Goal: Understand process/instructions

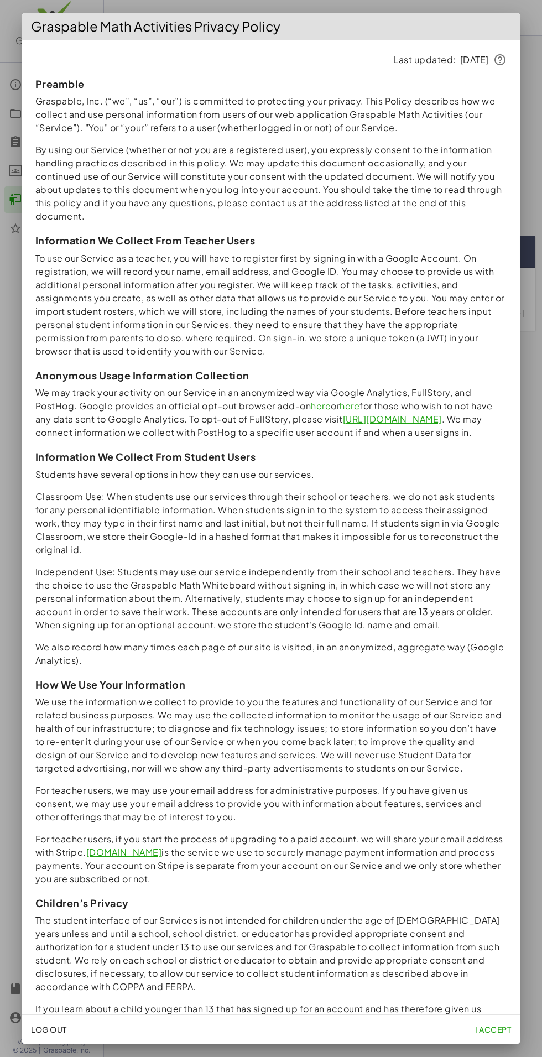
click at [6, 409] on div at bounding box center [271, 528] width 542 height 1057
click at [490, 1029] on span "I accept" at bounding box center [493, 1029] width 36 height 10
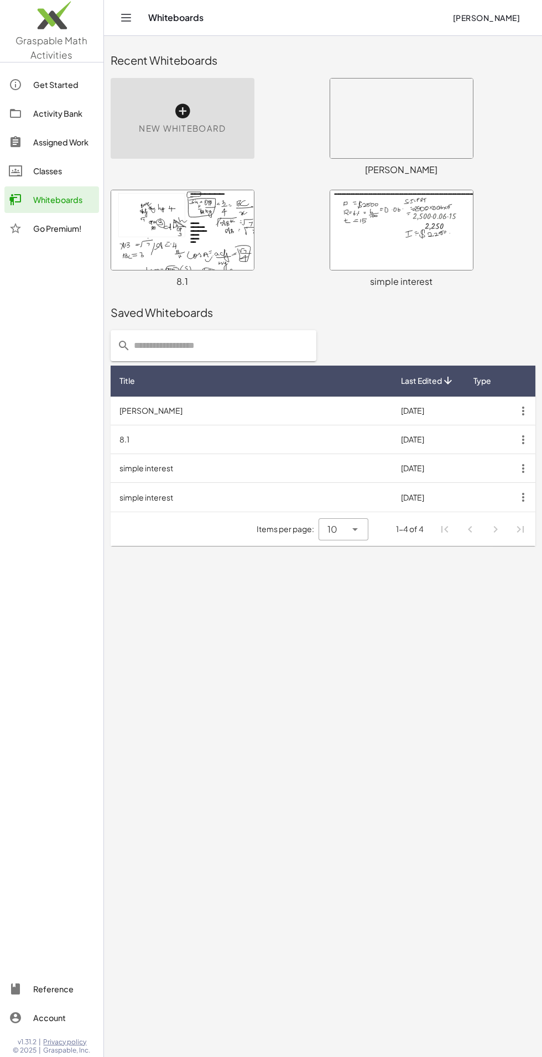
click at [6, 393] on div at bounding box center [51, 609] width 103 height 723
click at [7, 392] on div at bounding box center [51, 609] width 103 height 723
click at [32, 85] on div at bounding box center [21, 84] width 24 height 13
click at [197, 99] on div "New Whiteboard" at bounding box center [183, 118] width 144 height 81
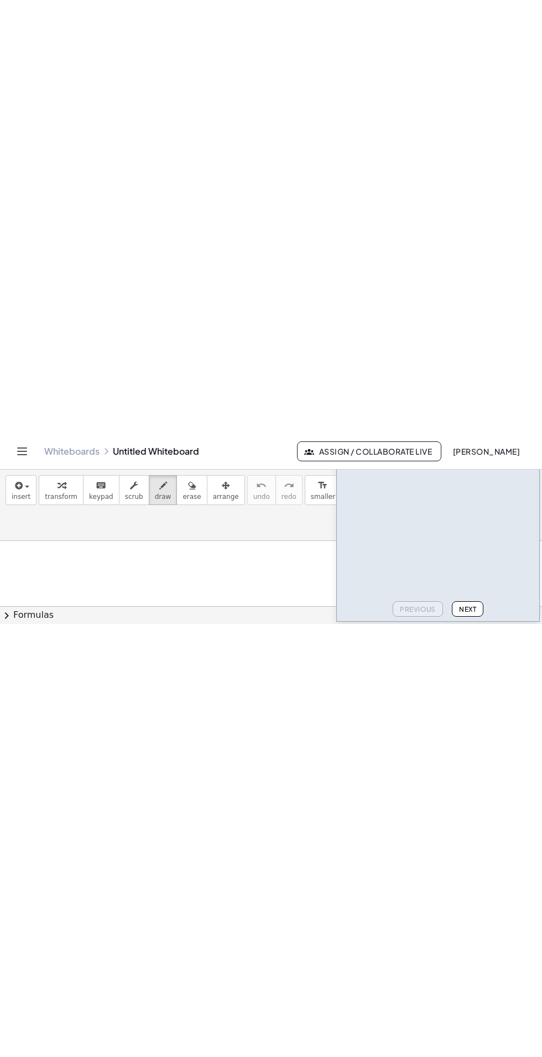
scroll to position [35, 0]
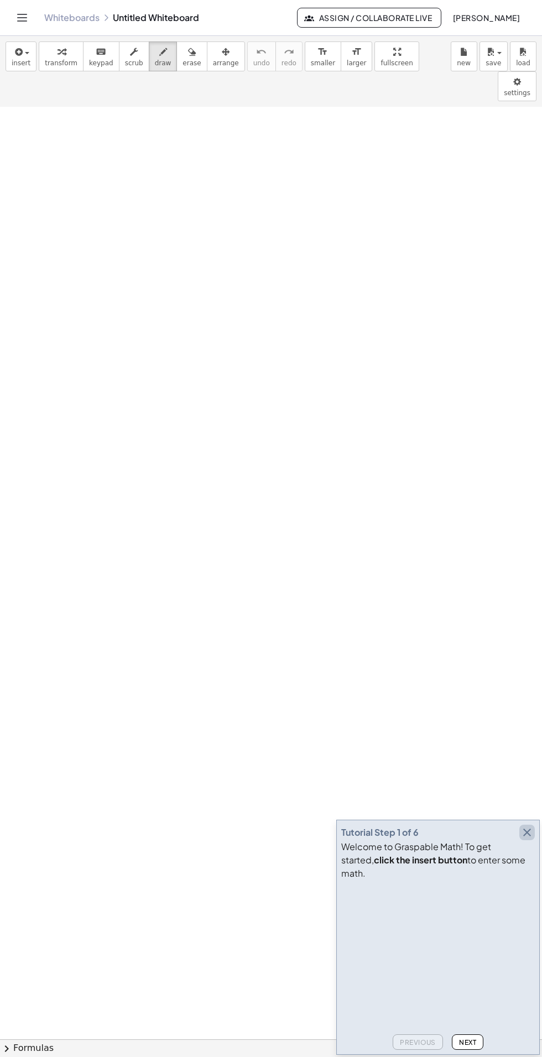
click at [521, 839] on icon "button" at bounding box center [526, 832] width 13 height 13
